Goal: Transaction & Acquisition: Purchase product/service

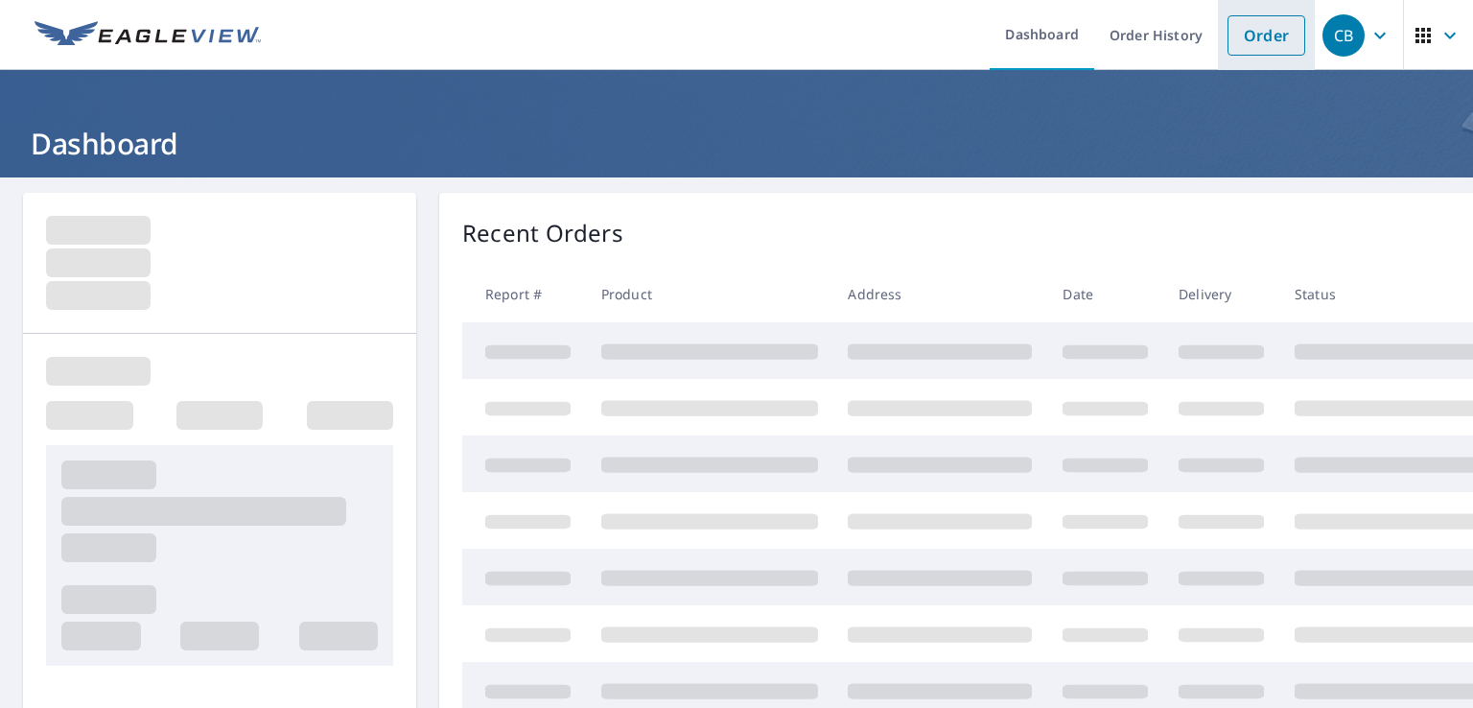
click at [1258, 36] on link "Order" at bounding box center [1267, 35] width 78 height 40
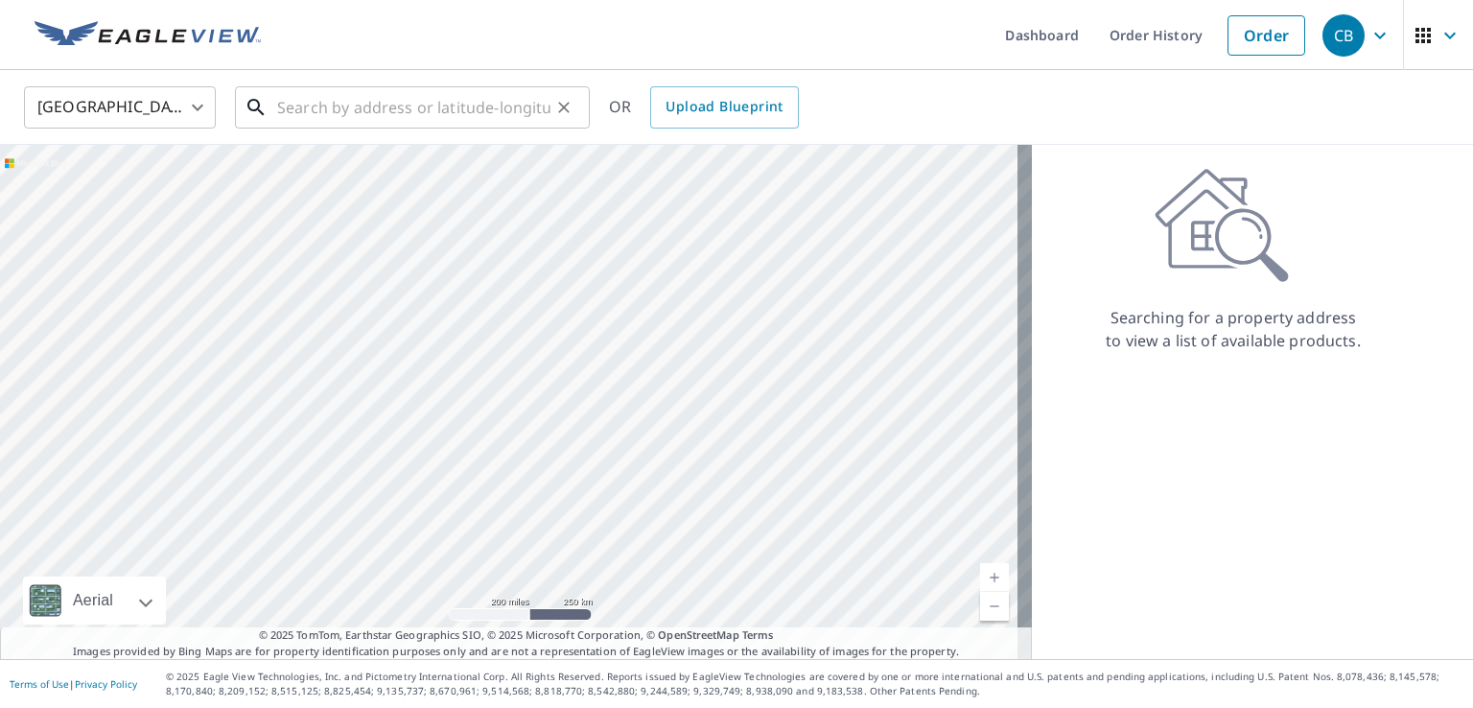
click at [304, 106] on input "text" at bounding box center [413, 108] width 273 height 54
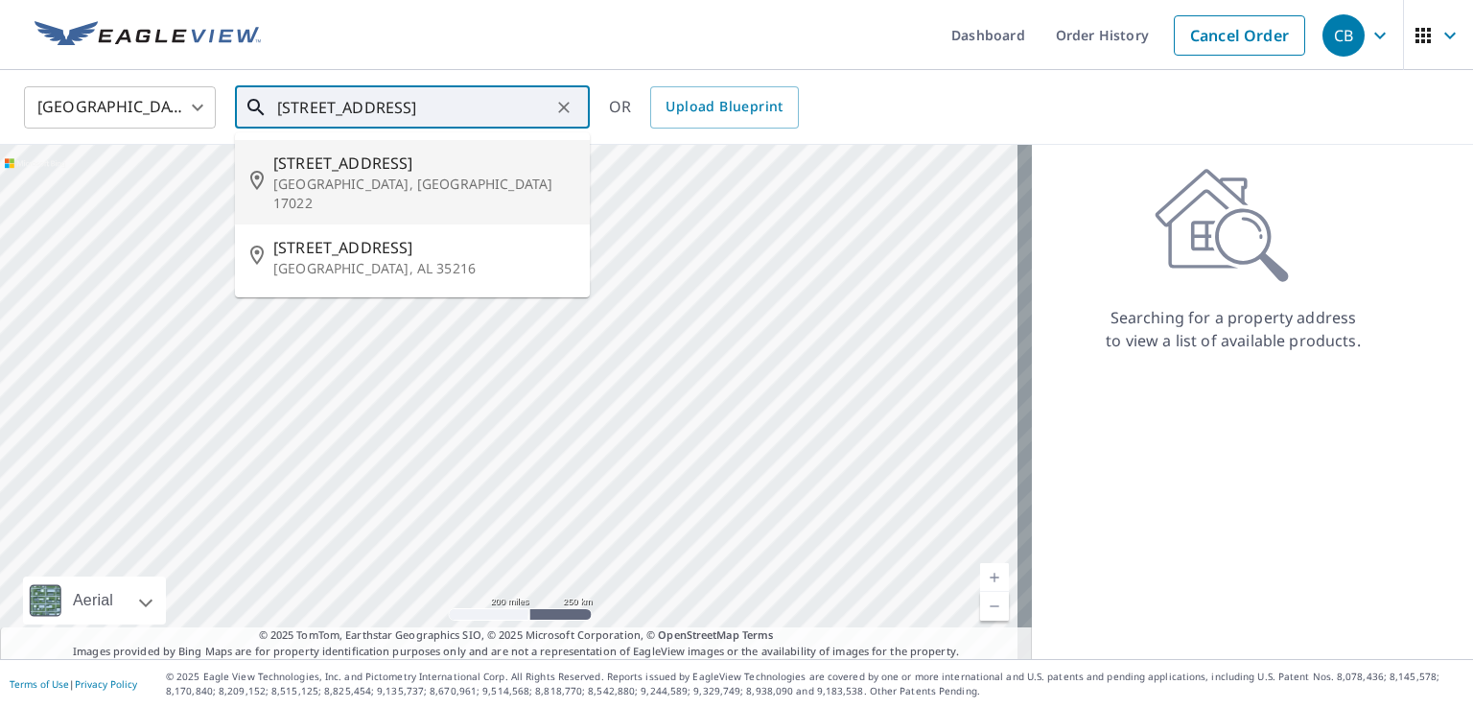
click at [300, 186] on p "[GEOGRAPHIC_DATA], [GEOGRAPHIC_DATA] 17022" at bounding box center [423, 194] width 301 height 38
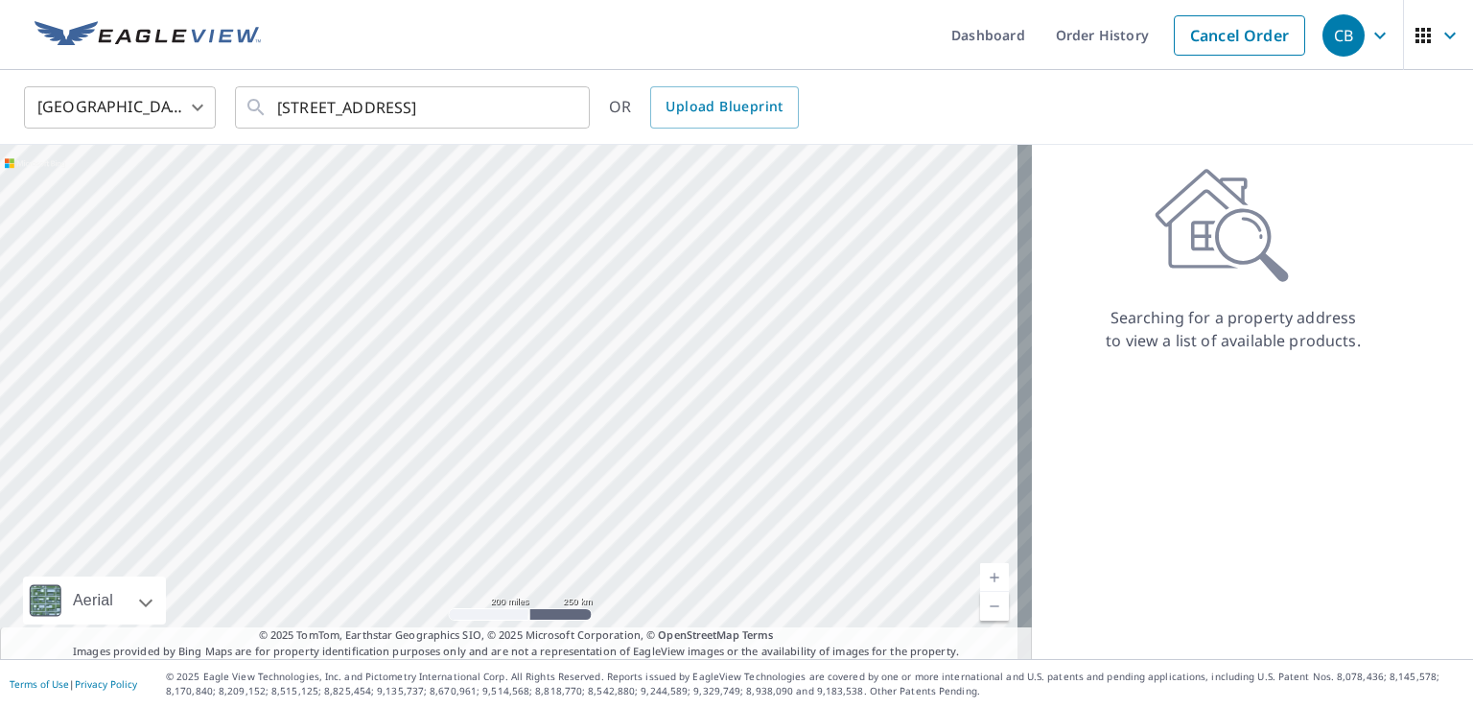
type input "[STREET_ADDRESS]"
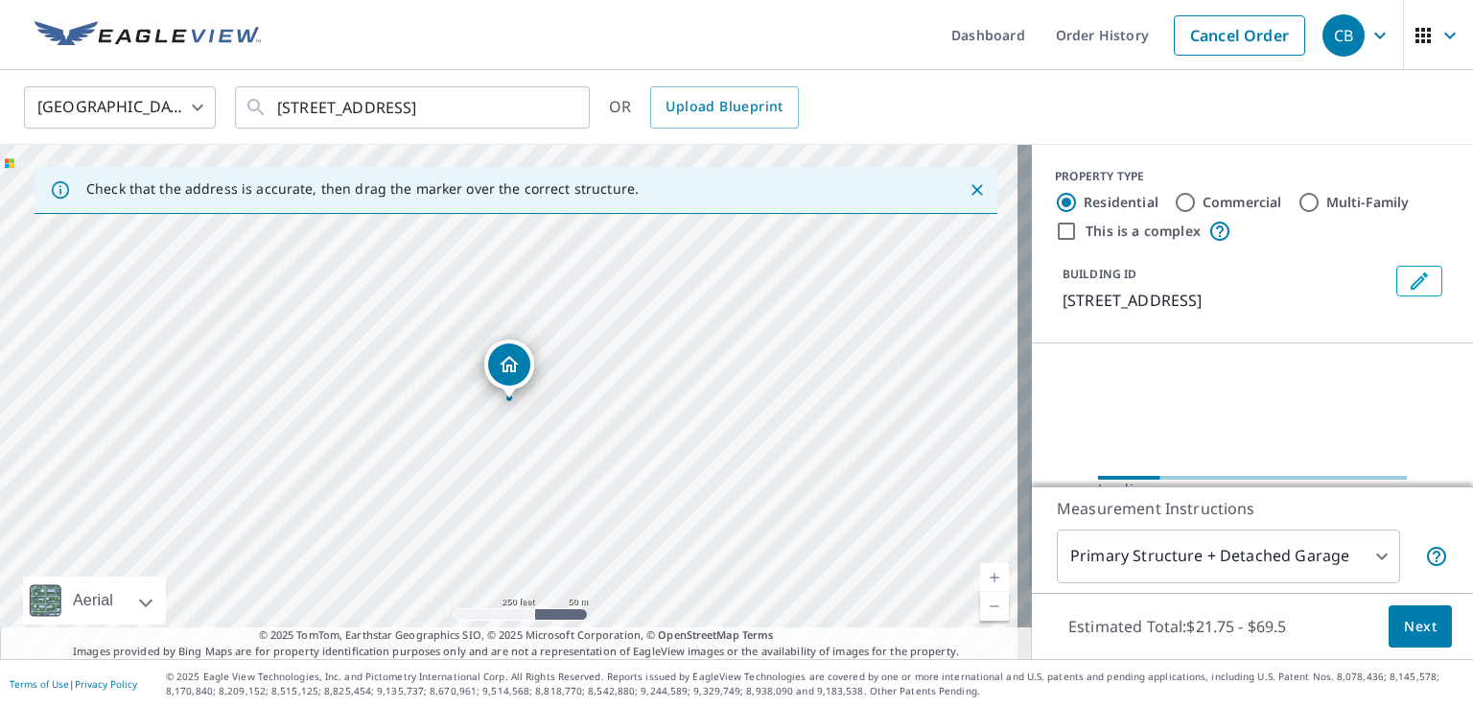
click at [1415, 634] on span "Next" at bounding box center [1420, 627] width 33 height 24
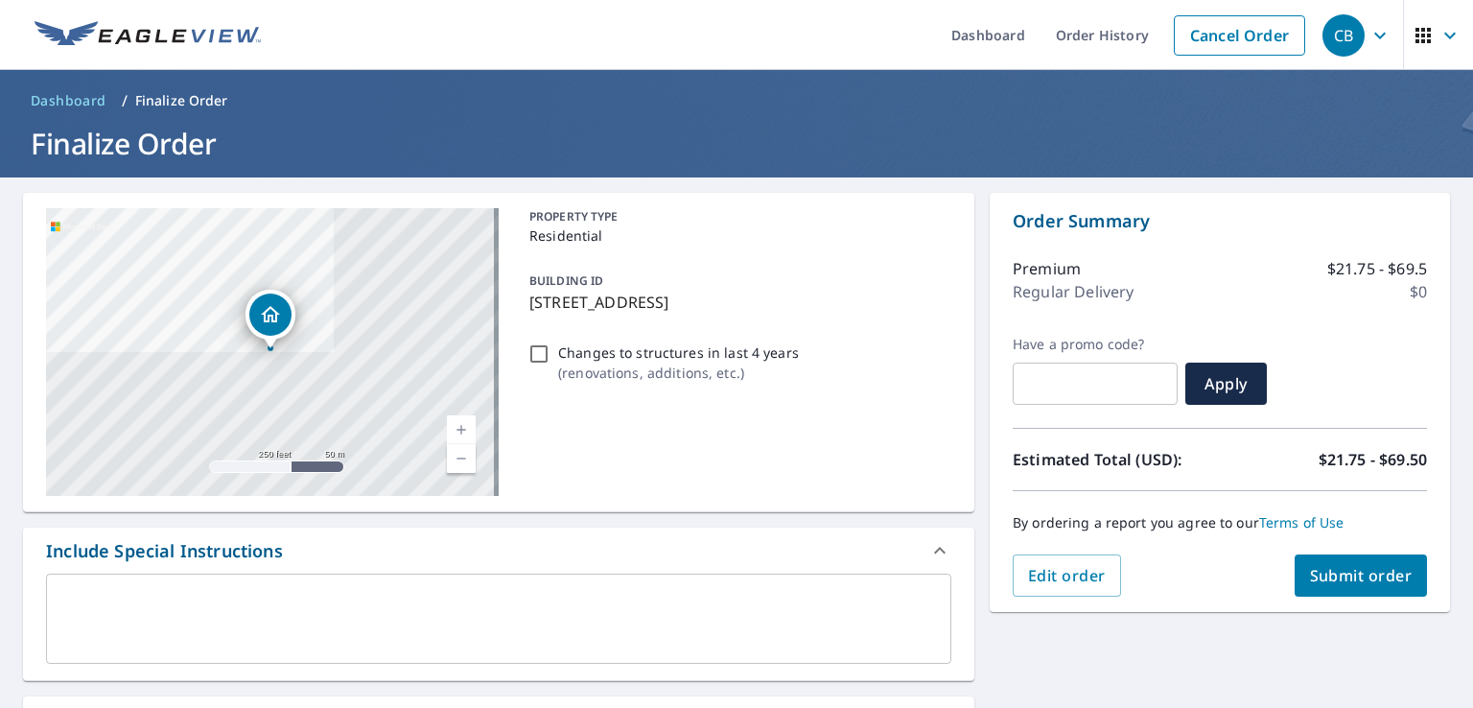
click at [210, 596] on textarea at bounding box center [498, 619] width 879 height 55
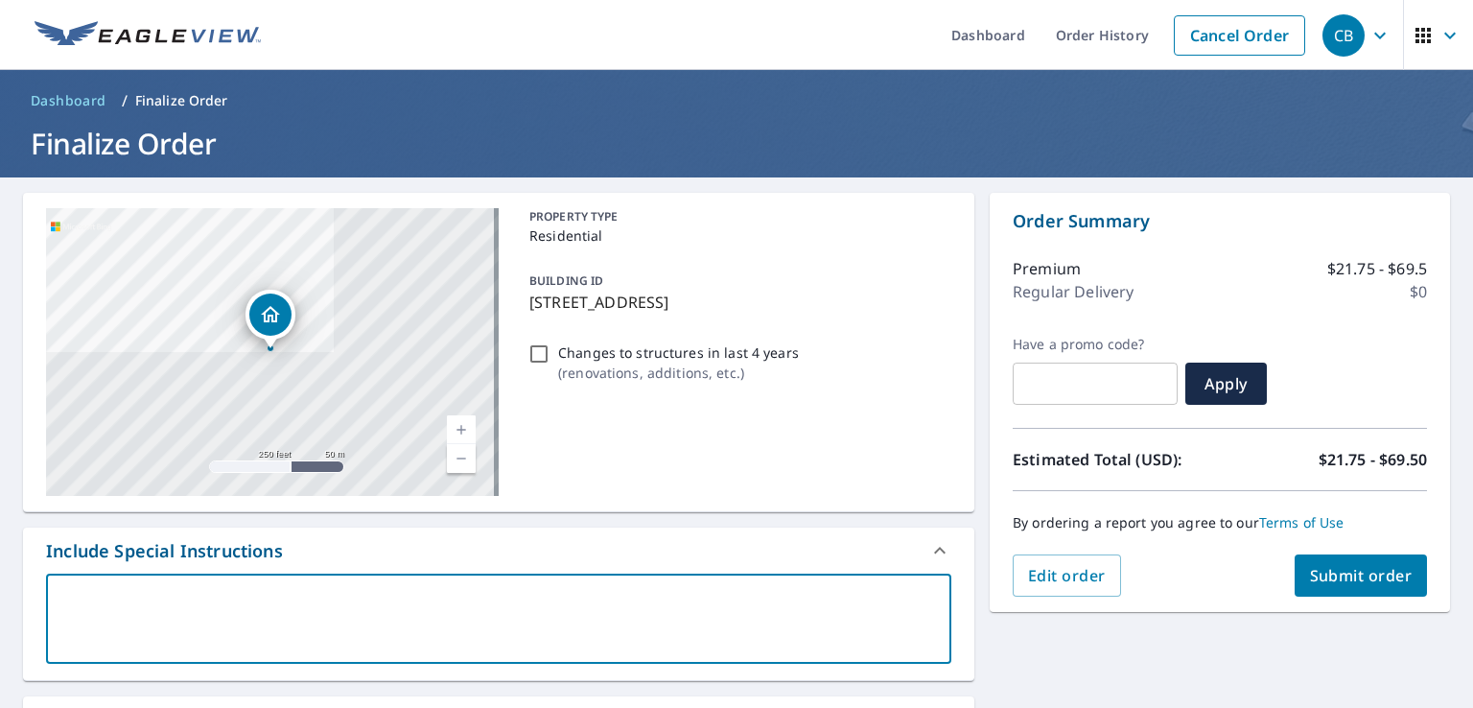
type textarea "2"
type textarea "x"
type textarea "2Z"
type textarea "x"
type textarea "2ZI"
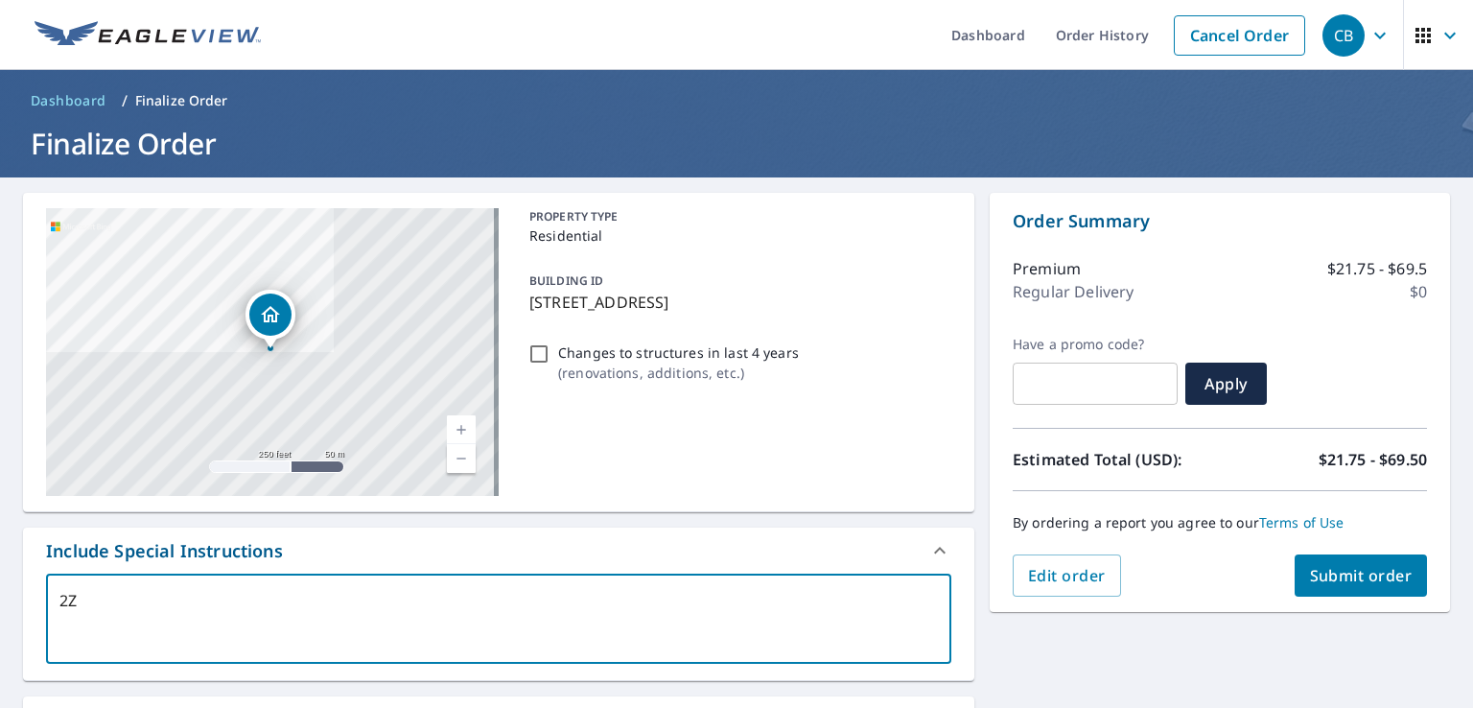
type textarea "x"
type textarea "2ZIM"
type textarea "x"
type textarea "2ZIMC"
type textarea "x"
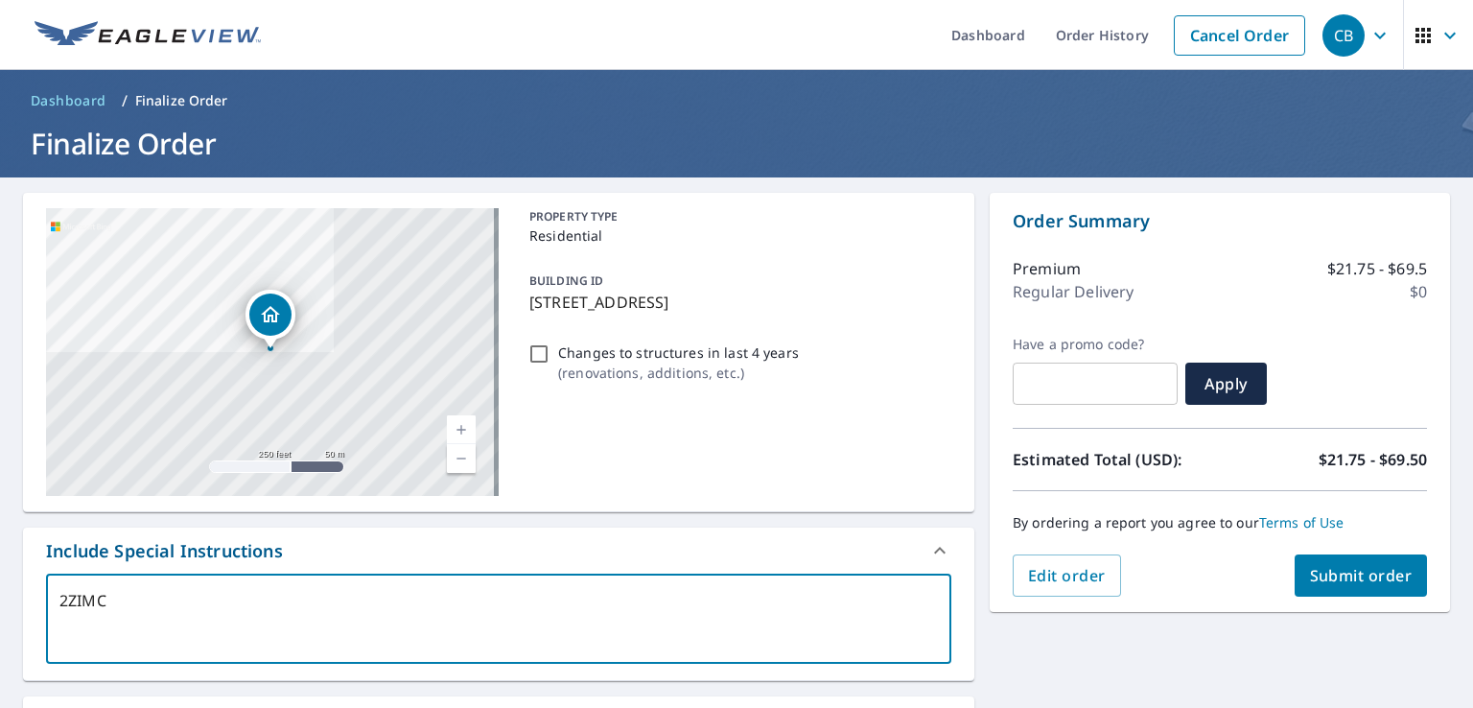
type textarea "2ZIMCO"
type textarea "x"
type textarea "2ZIMCO"
type textarea "x"
type textarea "2ZIMCO -"
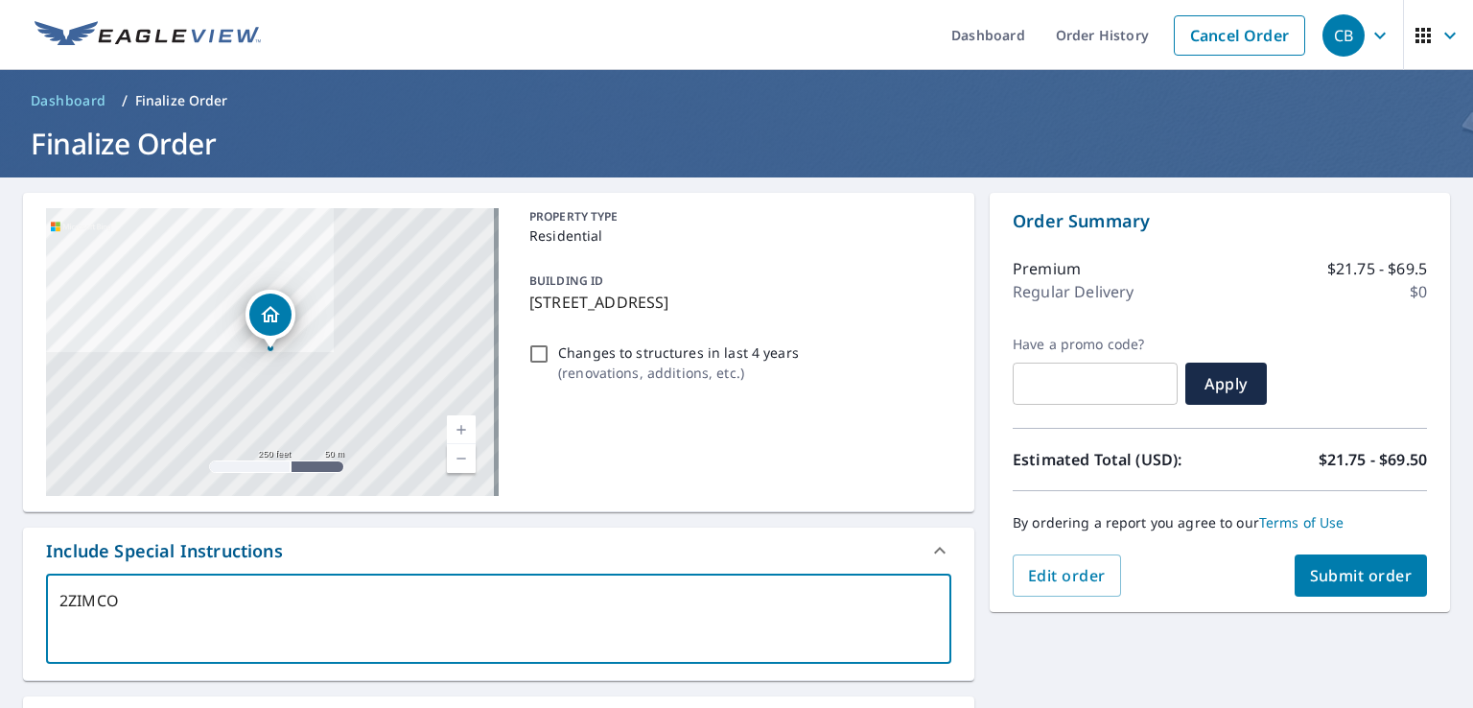
type textarea "x"
type textarea "2ZIMCO -"
type textarea "x"
type textarea "2ZIMCO - Z"
type textarea "x"
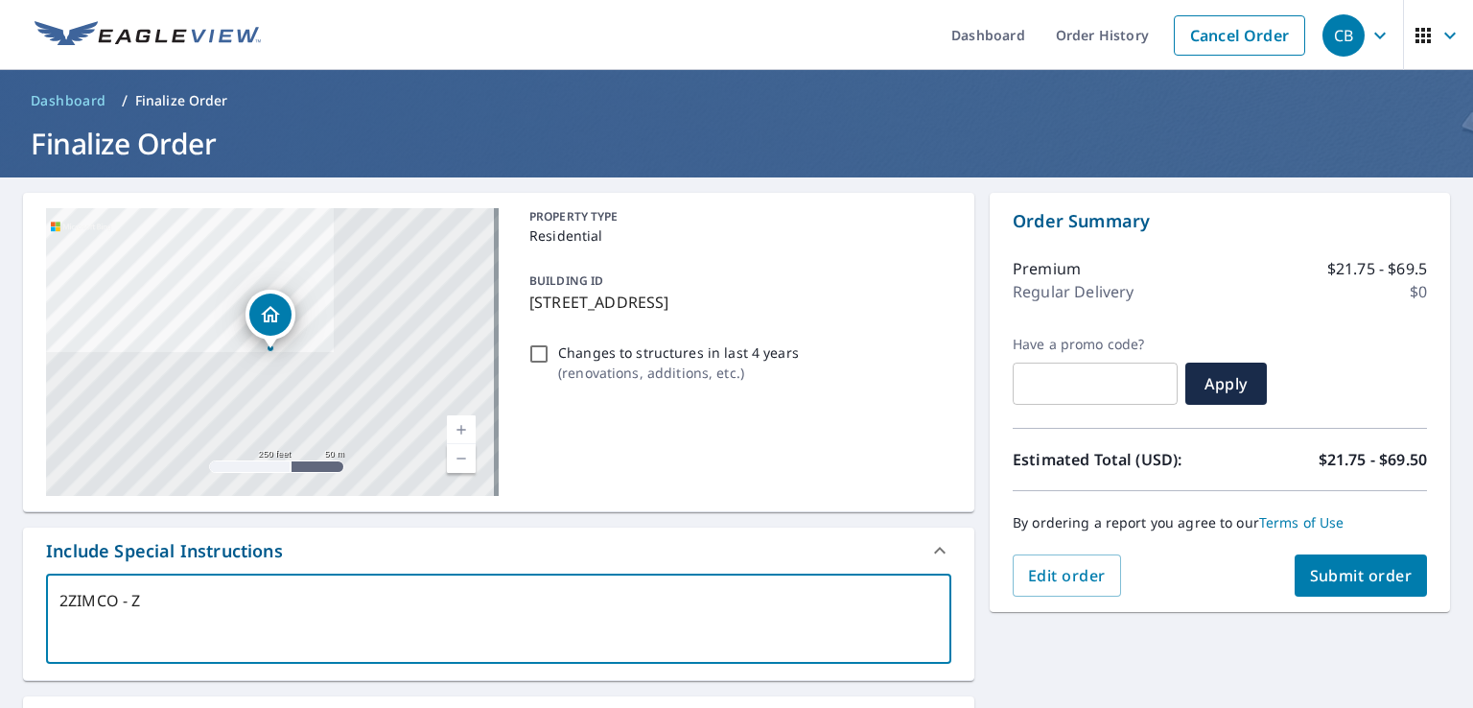
type textarea "2ZIMCO - Zi"
type textarea "x"
type textarea "2ZIMCO - Zim"
type textarea "x"
type textarea "2ZIMCO - Zimm"
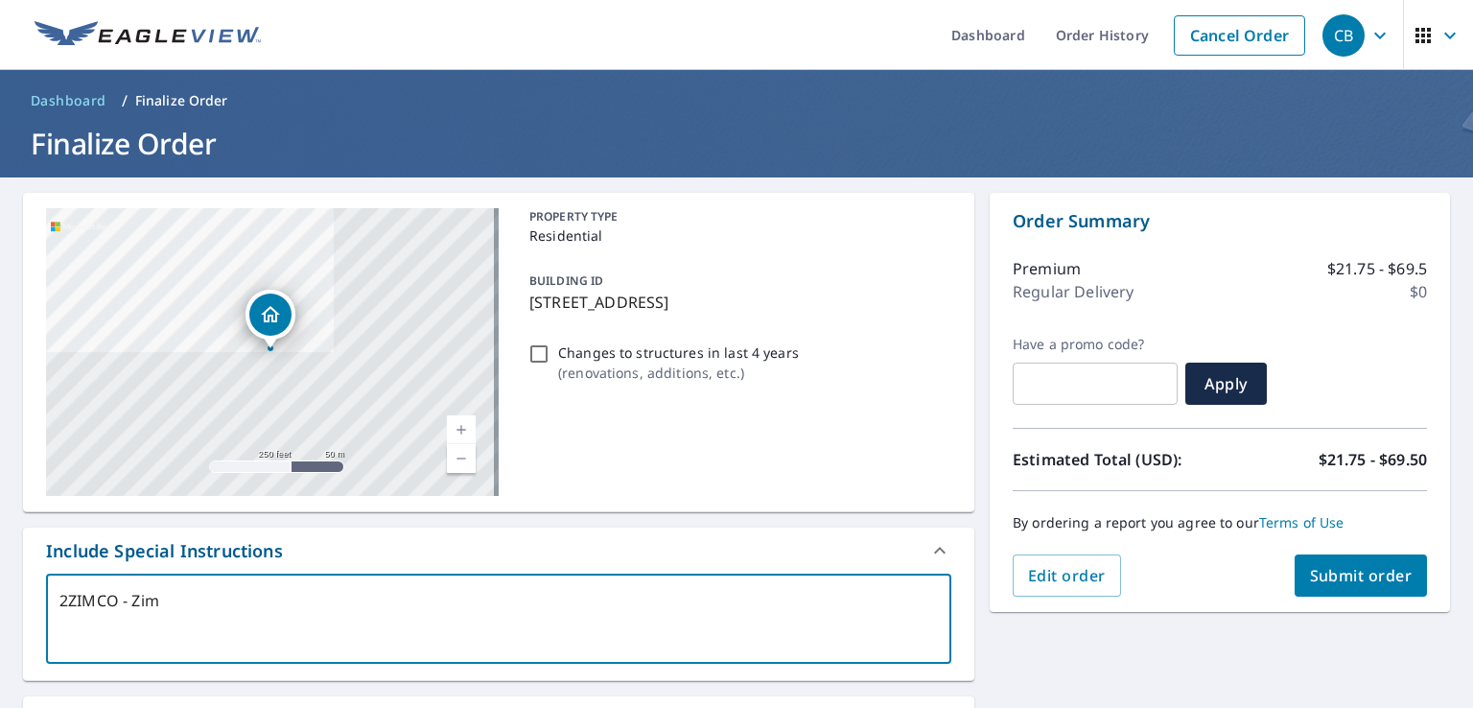
type textarea "x"
type textarea "2ZIMCO - Zimme"
type textarea "x"
type textarea "2ZIMCO - [PERSON_NAME]"
type textarea "x"
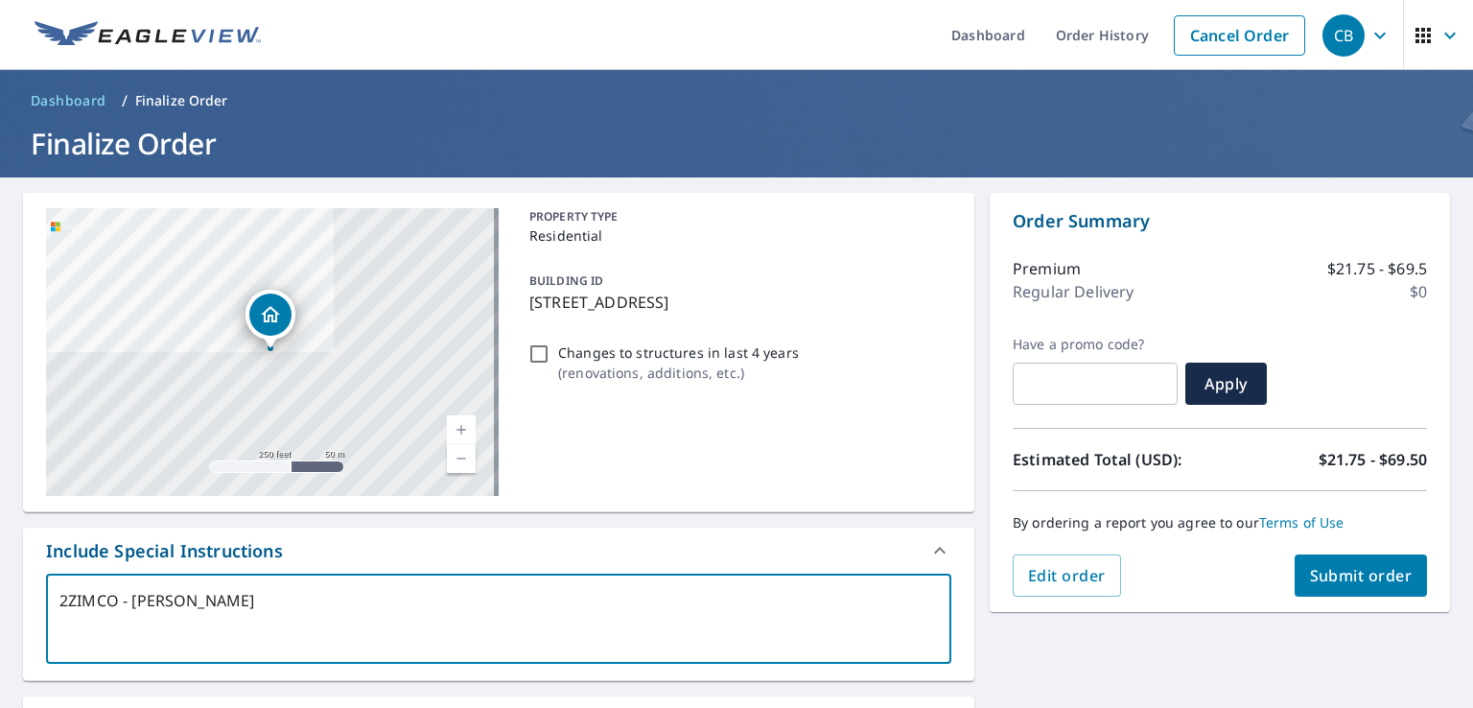
type textarea "2ZIMCO - Zimmerm"
type textarea "x"
type textarea "2ZIMCO - Zimmerma"
type textarea "x"
type textarea "2ZIMCO - [PERSON_NAME]"
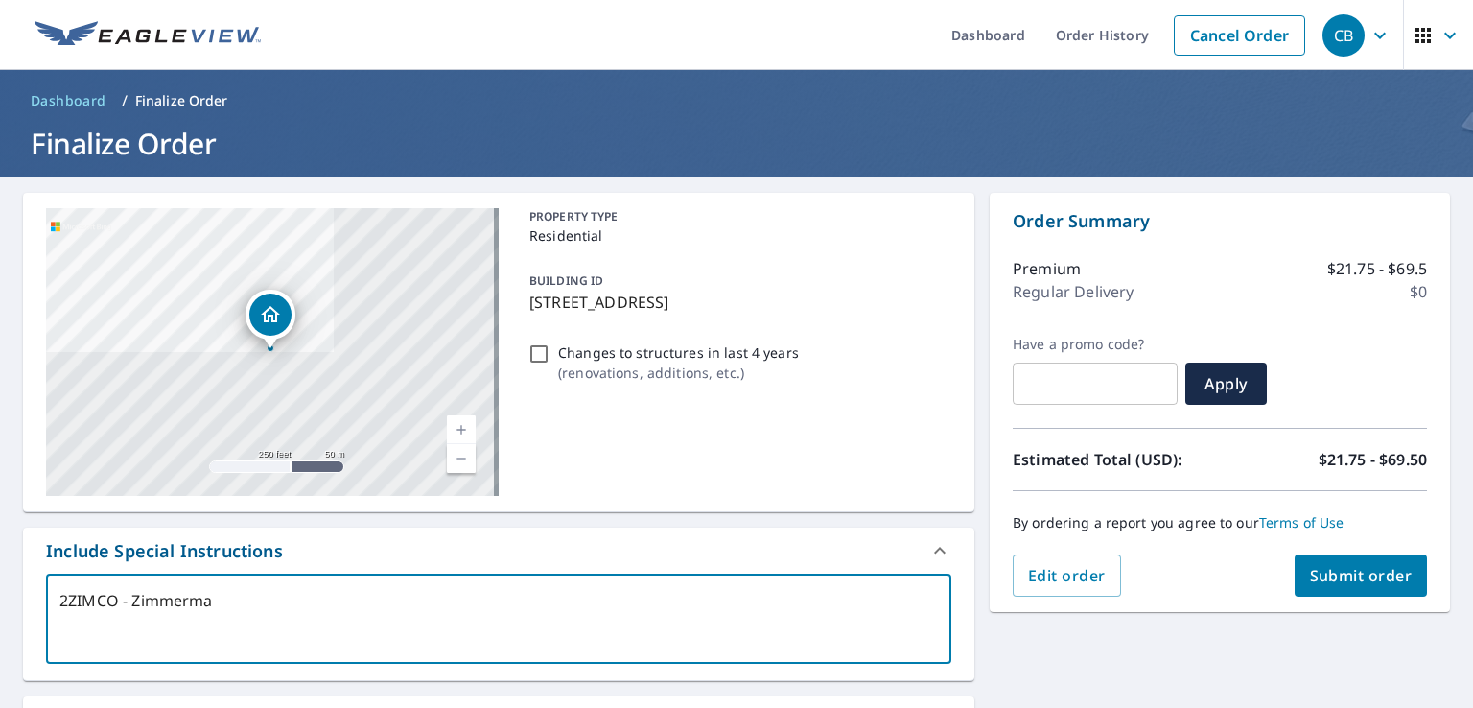
type textarea "x"
type textarea "2ZIMCO - [PERSON_NAME]"
type textarea "x"
type textarea "2ZIMCO - [PERSON_NAME]"
type textarea "x"
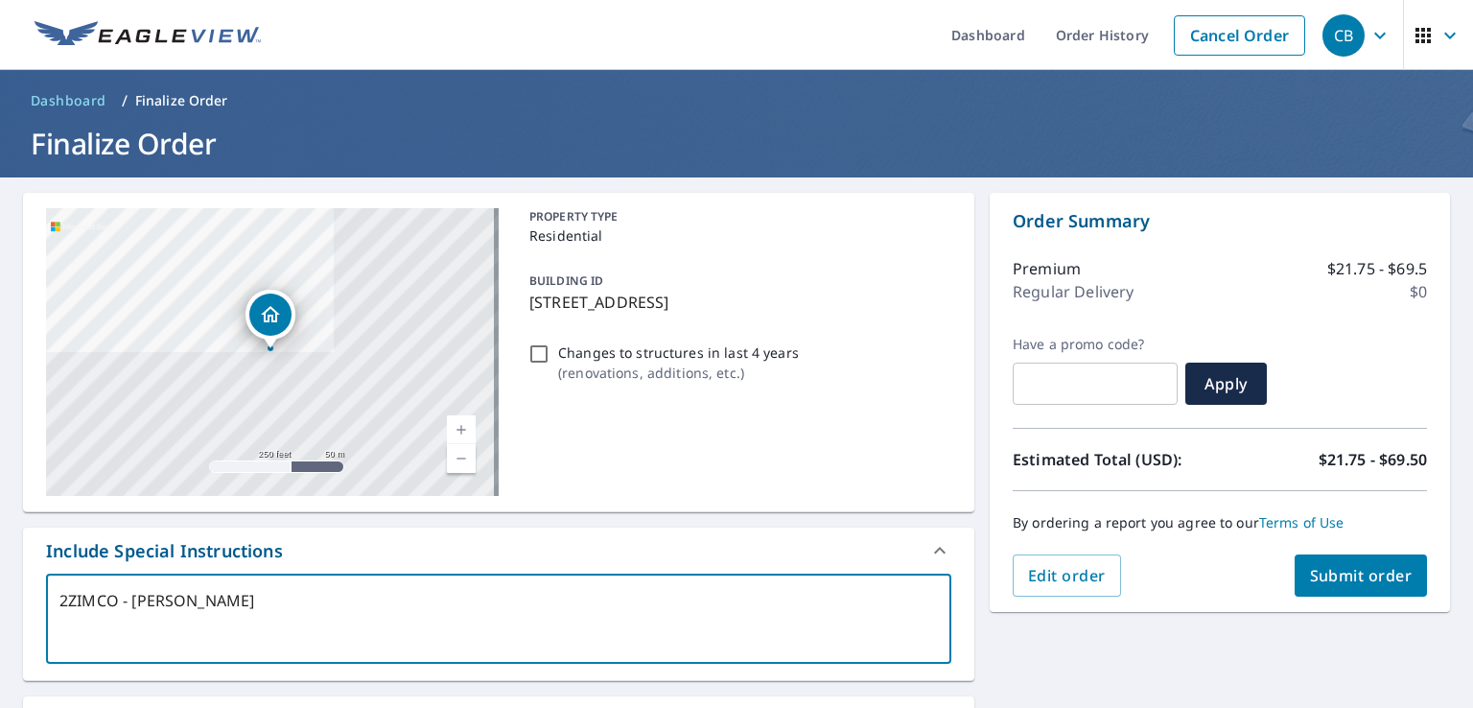
type textarea "2ZIMCO - [PERSON_NAME] p"
type textarea "x"
type textarea "2ZIMCO - [PERSON_NAME] pe"
type textarea "x"
type textarea "2ZIMCO - [PERSON_NAME] per"
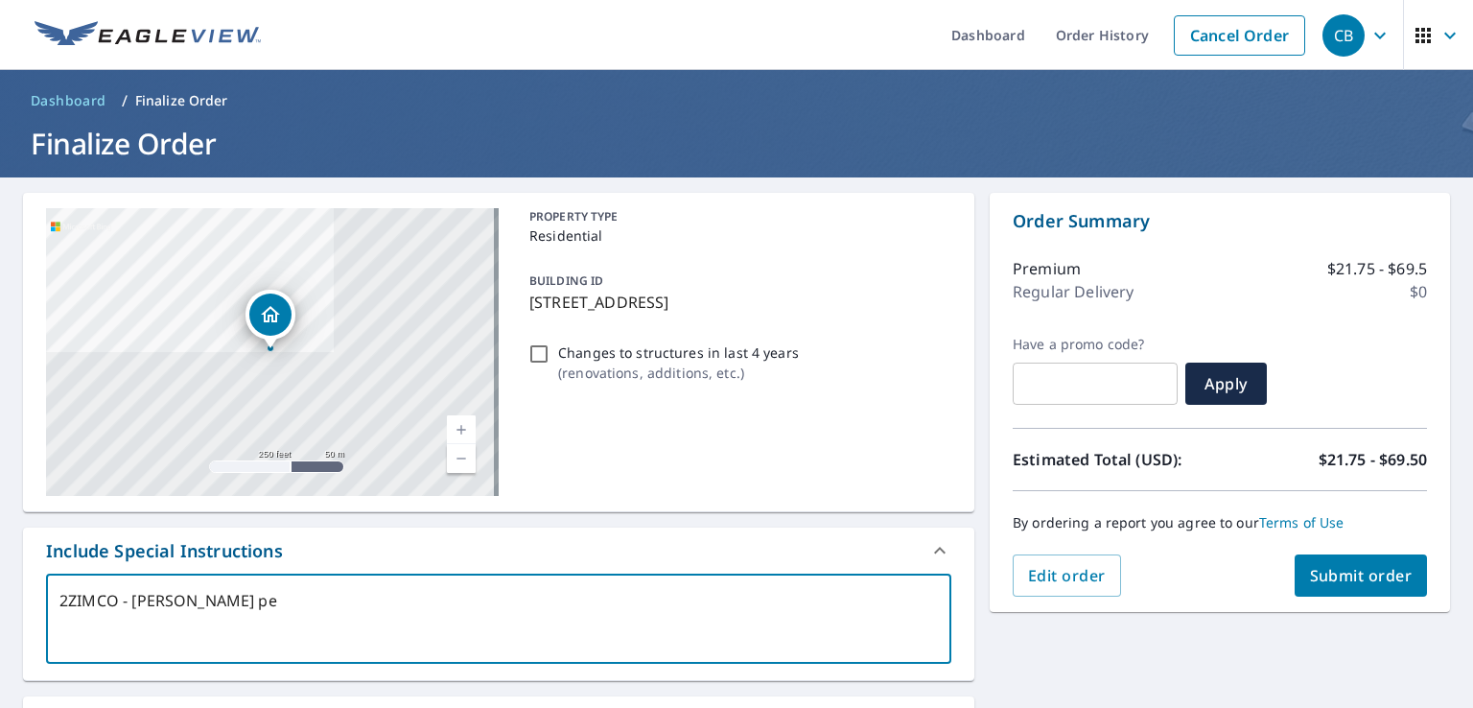
type textarea "x"
type textarea "2ZIMCO - [PERSON_NAME] per"
type textarea "x"
type textarea "2ZIMCO - [PERSON_NAME] per J"
type textarea "x"
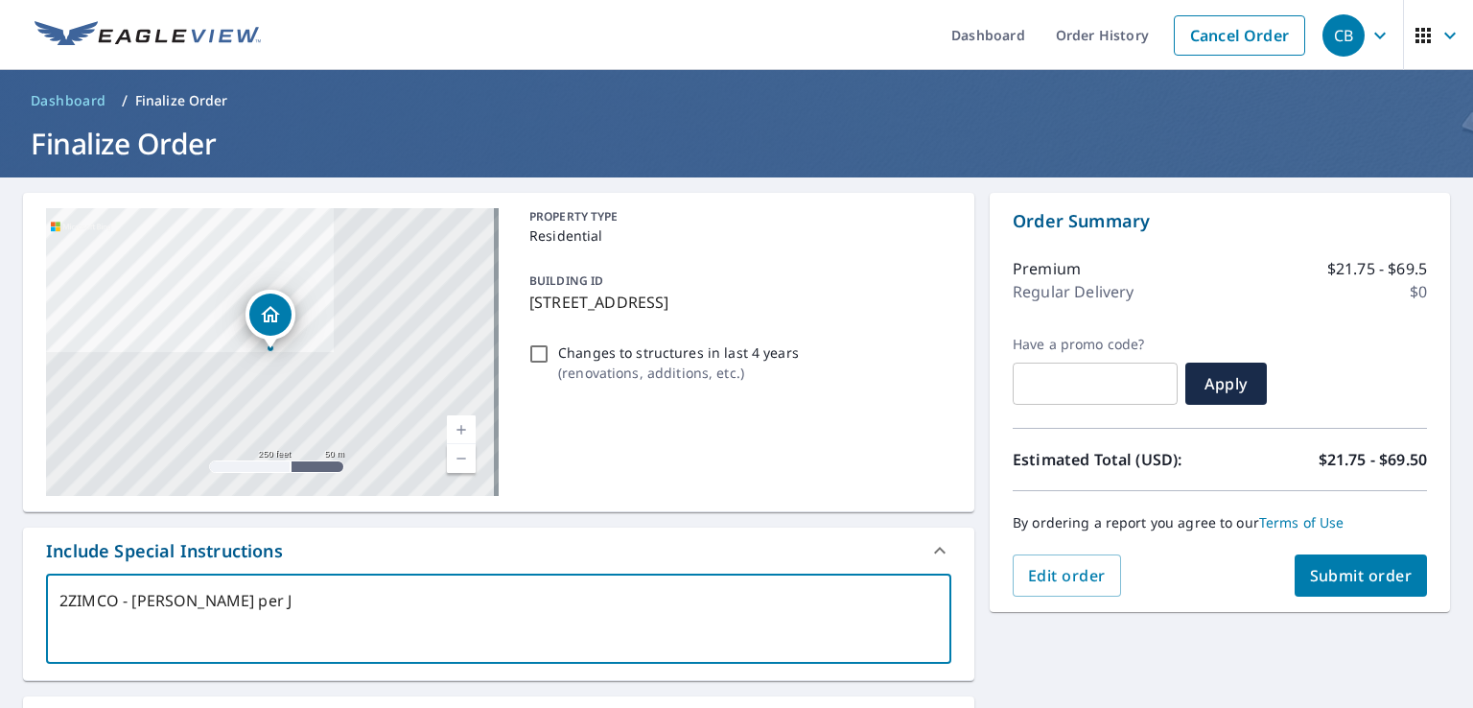
type textarea "2ZIMCO - [PERSON_NAME] per Jo"
type textarea "x"
type textarea "2ZIMCO - [PERSON_NAME] per [PERSON_NAME]"
type textarea "x"
type textarea "2ZIMCO - [PERSON_NAME] per Jo"
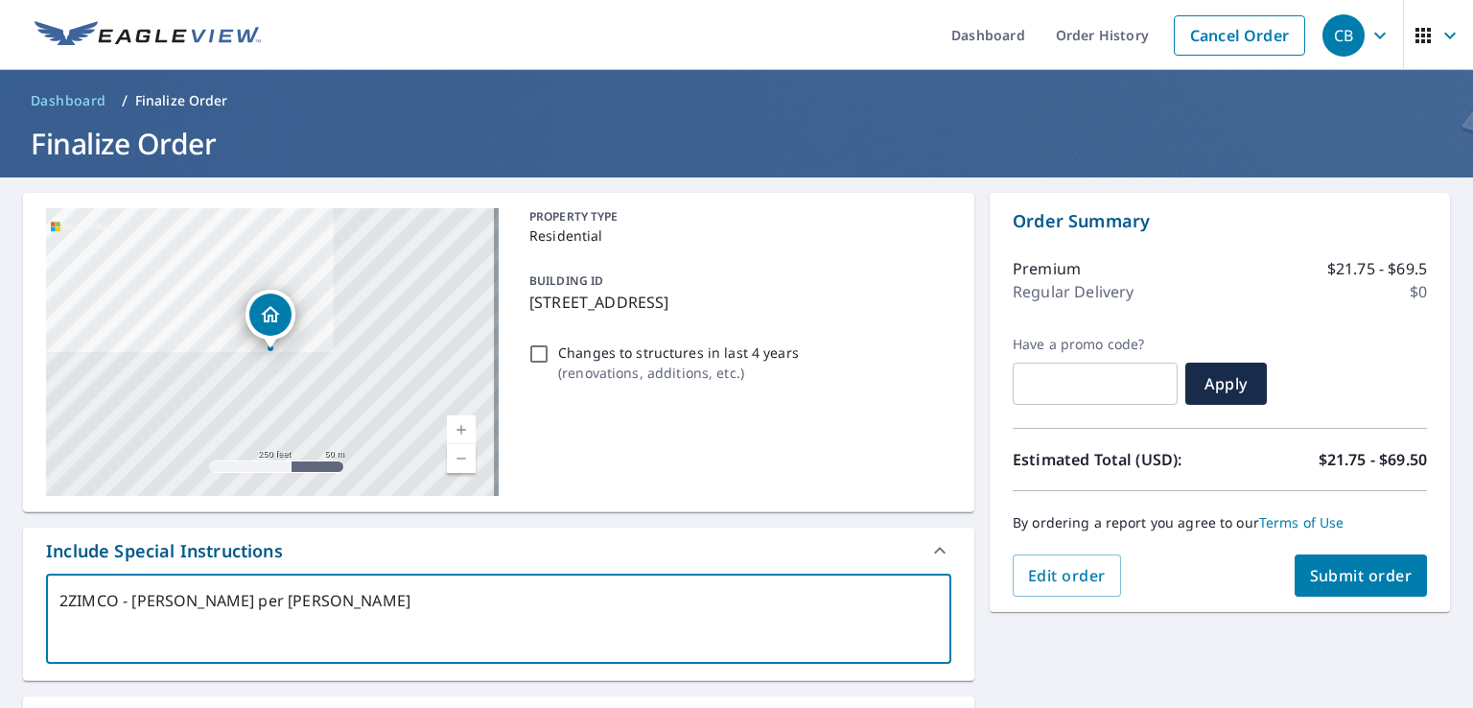
type textarea "x"
type textarea "2ZIMCO - [PERSON_NAME] per [PERSON_NAME]"
type textarea "x"
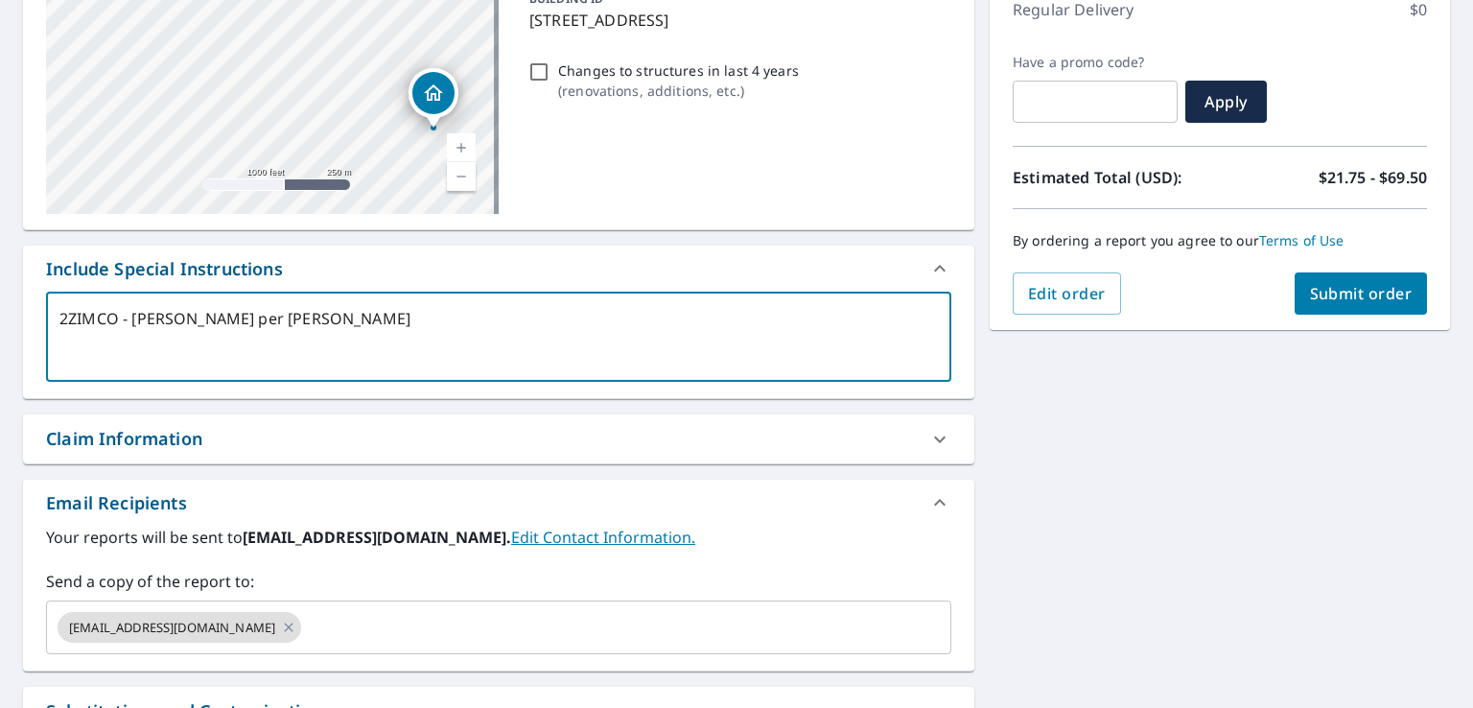
scroll to position [288, 0]
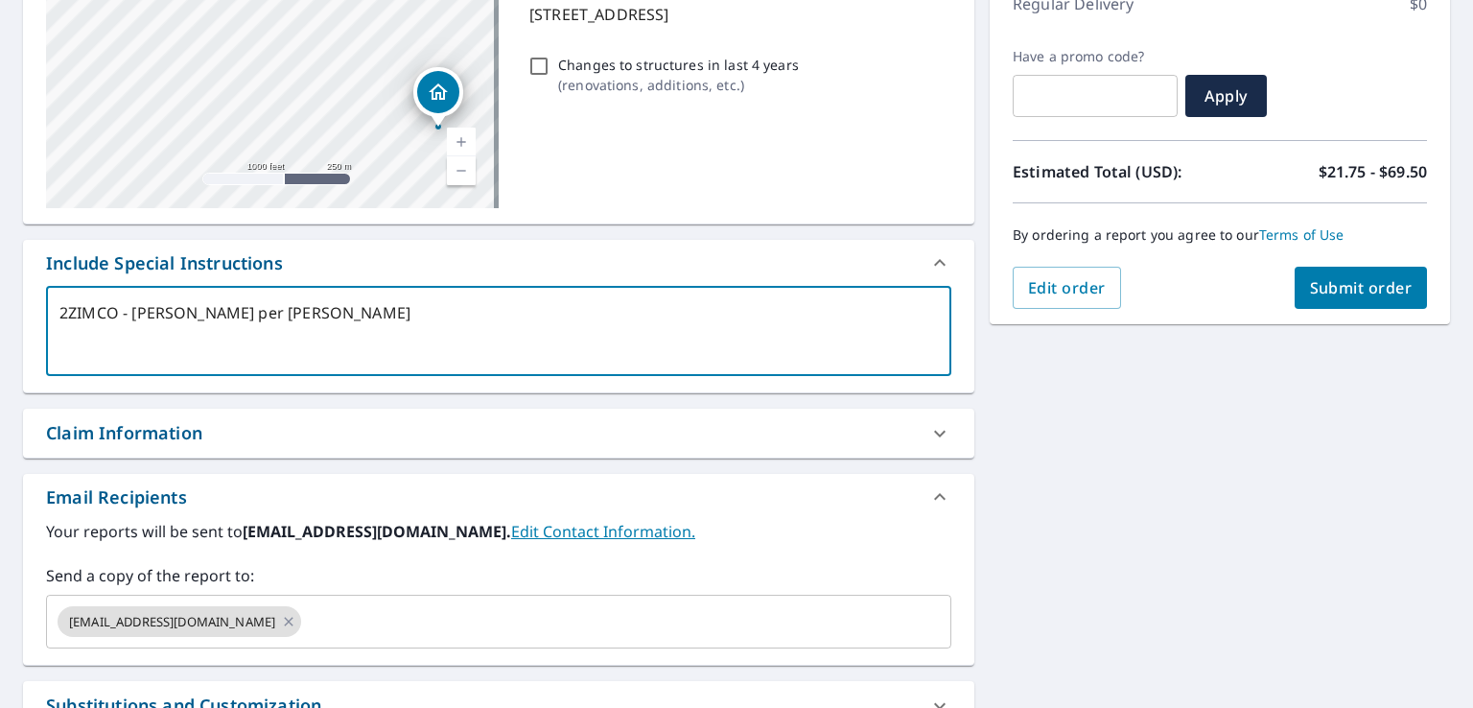
type textarea "2ZIMCO - [PERSON_NAME] per [PERSON_NAME]"
click at [1325, 282] on span "Submit order" at bounding box center [1361, 287] width 103 height 21
type textarea "x"
